Goal: Transaction & Acquisition: Book appointment/travel/reservation

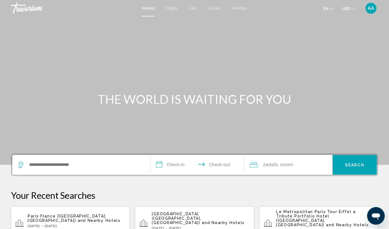
scroll to position [27, 0]
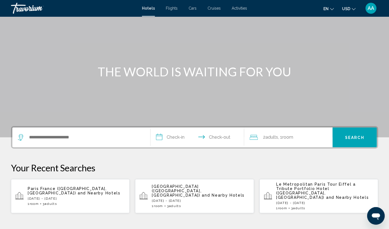
click at [70, 189] on span "Paris France ([GEOGRAPHIC_DATA], [GEOGRAPHIC_DATA])" at bounding box center [67, 191] width 79 height 9
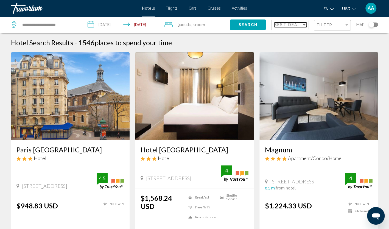
click at [288, 27] on span "Best Deals" at bounding box center [288, 25] width 29 height 4
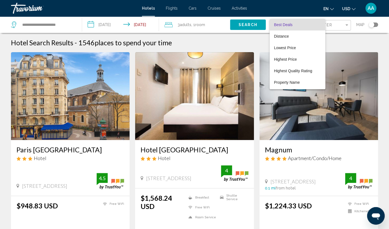
click at [340, 25] on div at bounding box center [194, 114] width 389 height 229
